Goal: Obtain resource: Download file/media

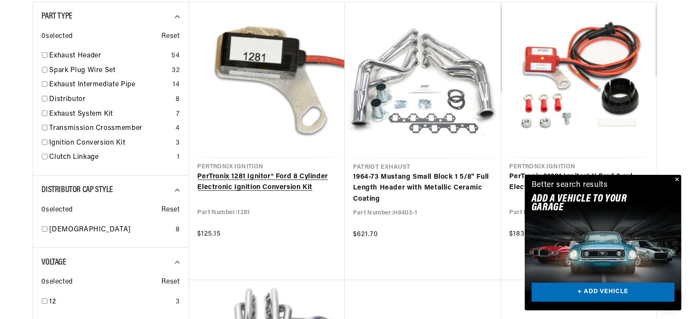
scroll to position [0, 539]
click at [253, 171] on link "PerTronix 1281 Ignitor® Ford 8 Cylinder Electronic Ignition Conversion Kit" at bounding box center [267, 182] width 138 height 22
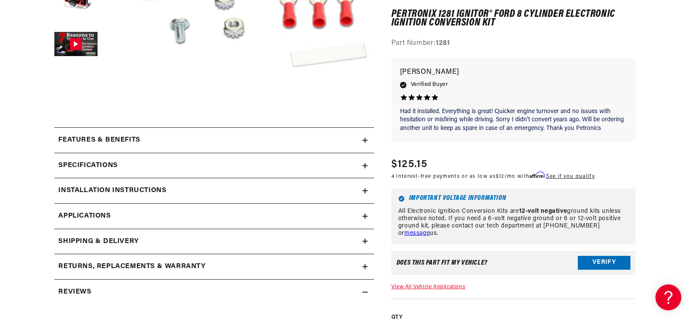
scroll to position [302, 0]
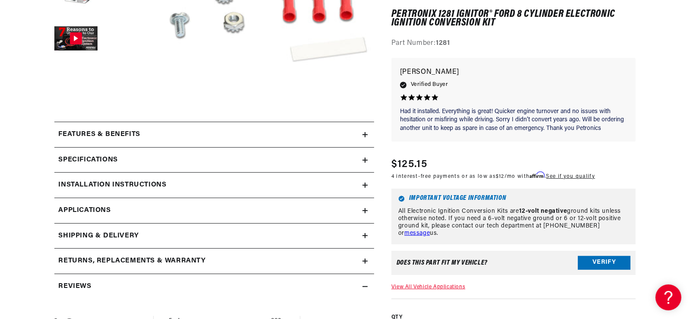
click at [367, 183] on icon at bounding box center [364, 184] width 5 height 5
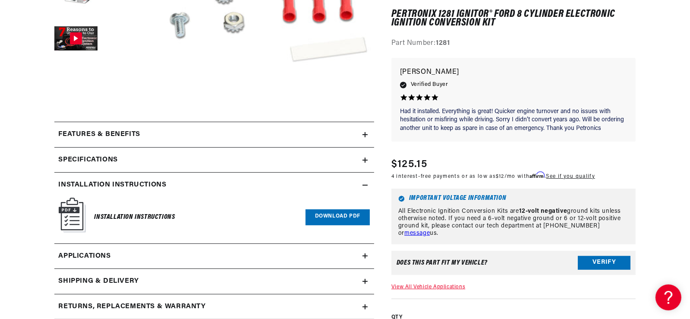
click at [75, 215] on img at bounding box center [72, 215] width 27 height 35
click at [327, 214] on link "Download PDF" at bounding box center [337, 217] width 64 height 16
